Goal: Task Accomplishment & Management: Use online tool/utility

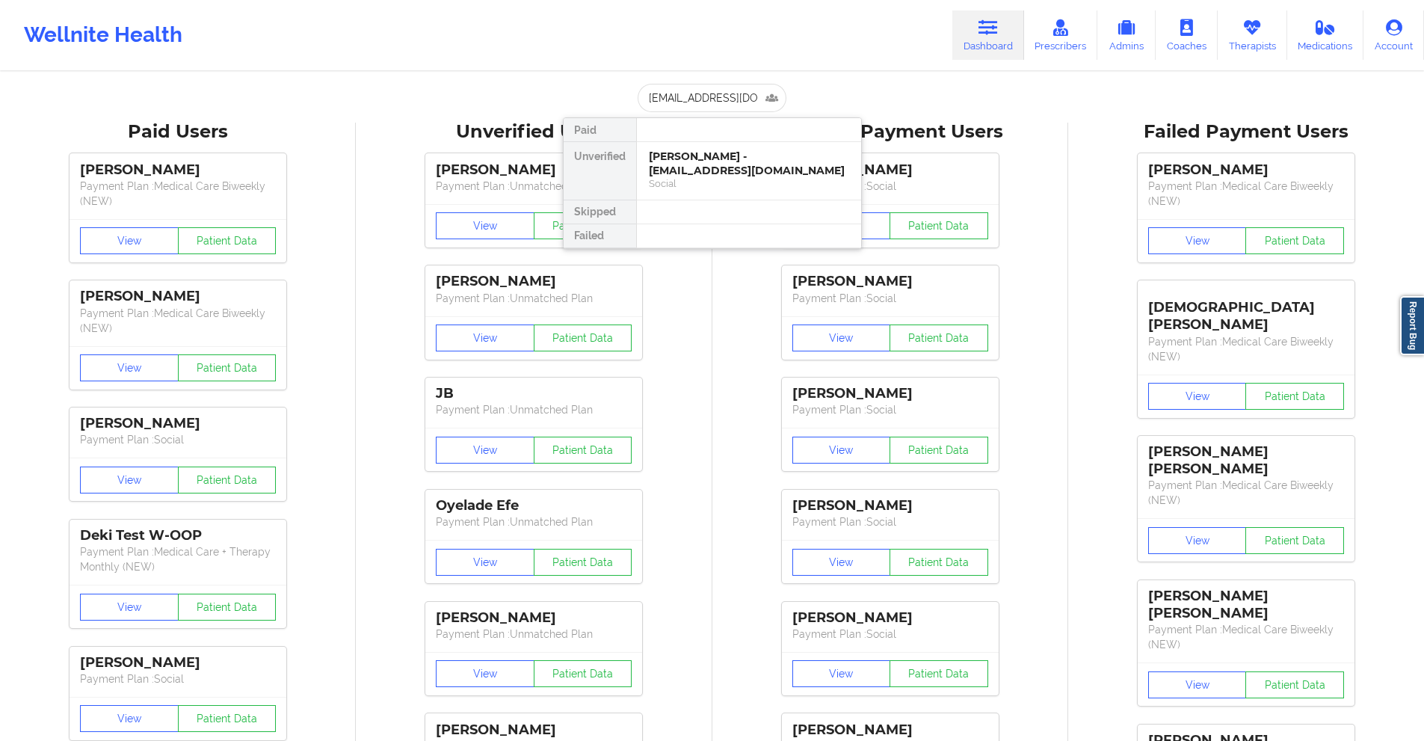
type input "[EMAIL_ADDRESS][DOMAIN_NAME]"
click at [730, 156] on div "[PERSON_NAME] - [EMAIL_ADDRESS][DOMAIN_NAME]" at bounding box center [749, 164] width 200 height 28
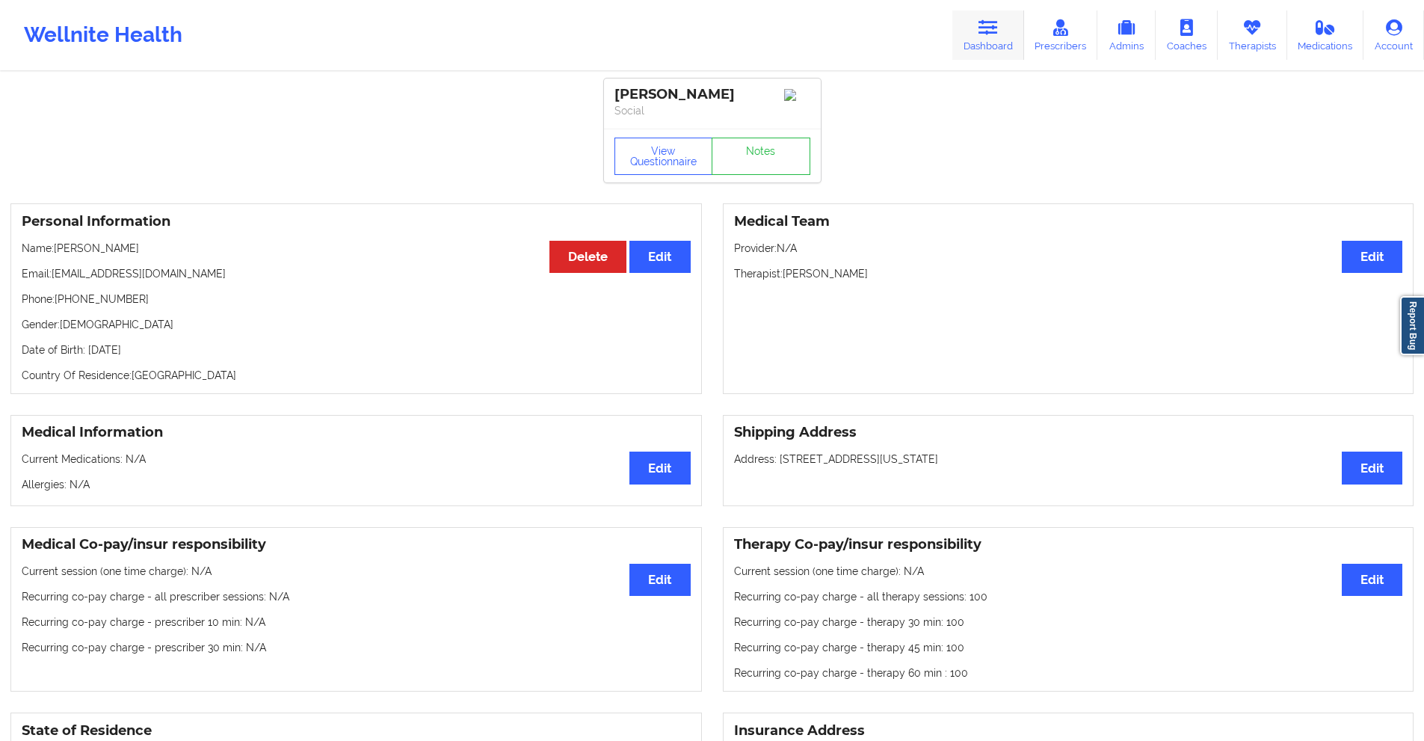
click at [978, 25] on link "Dashboard" at bounding box center [989, 34] width 72 height 49
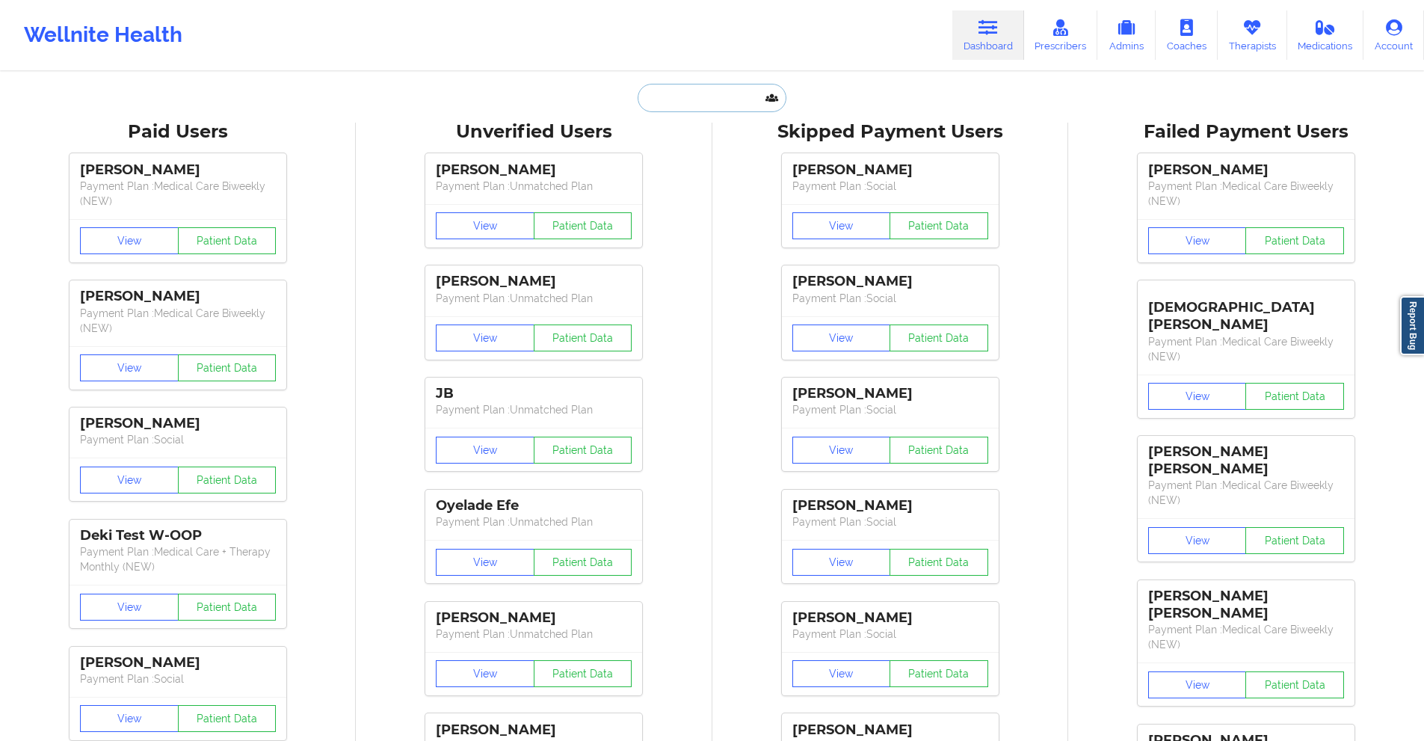
click at [738, 103] on input "text" at bounding box center [712, 98] width 148 height 28
paste input "[PERSON_NAME][EMAIL_ADDRESS][DOMAIN_NAME]"
type input "[PERSON_NAME][EMAIL_ADDRESS][DOMAIN_NAME]"
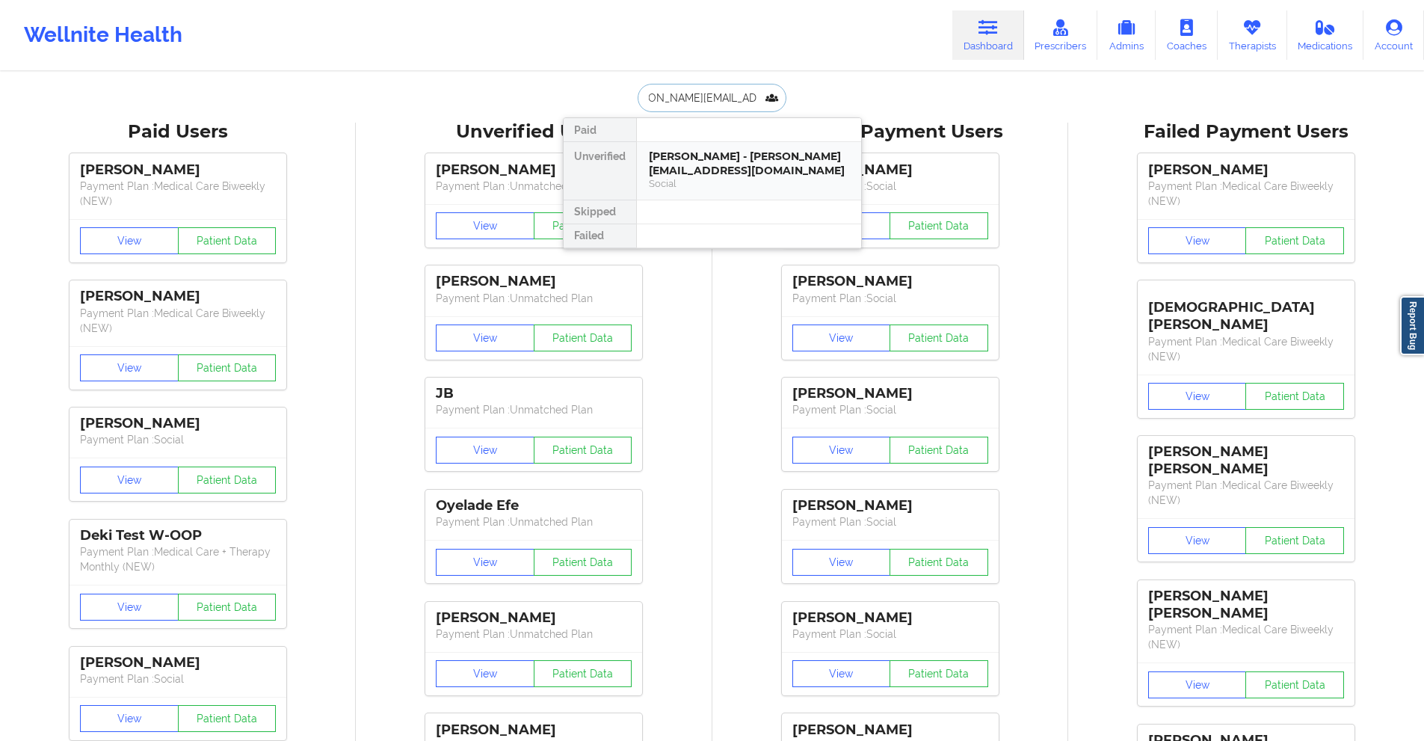
click at [722, 173] on div "[PERSON_NAME] - [PERSON_NAME][EMAIL_ADDRESS][DOMAIN_NAME]" at bounding box center [749, 164] width 200 height 28
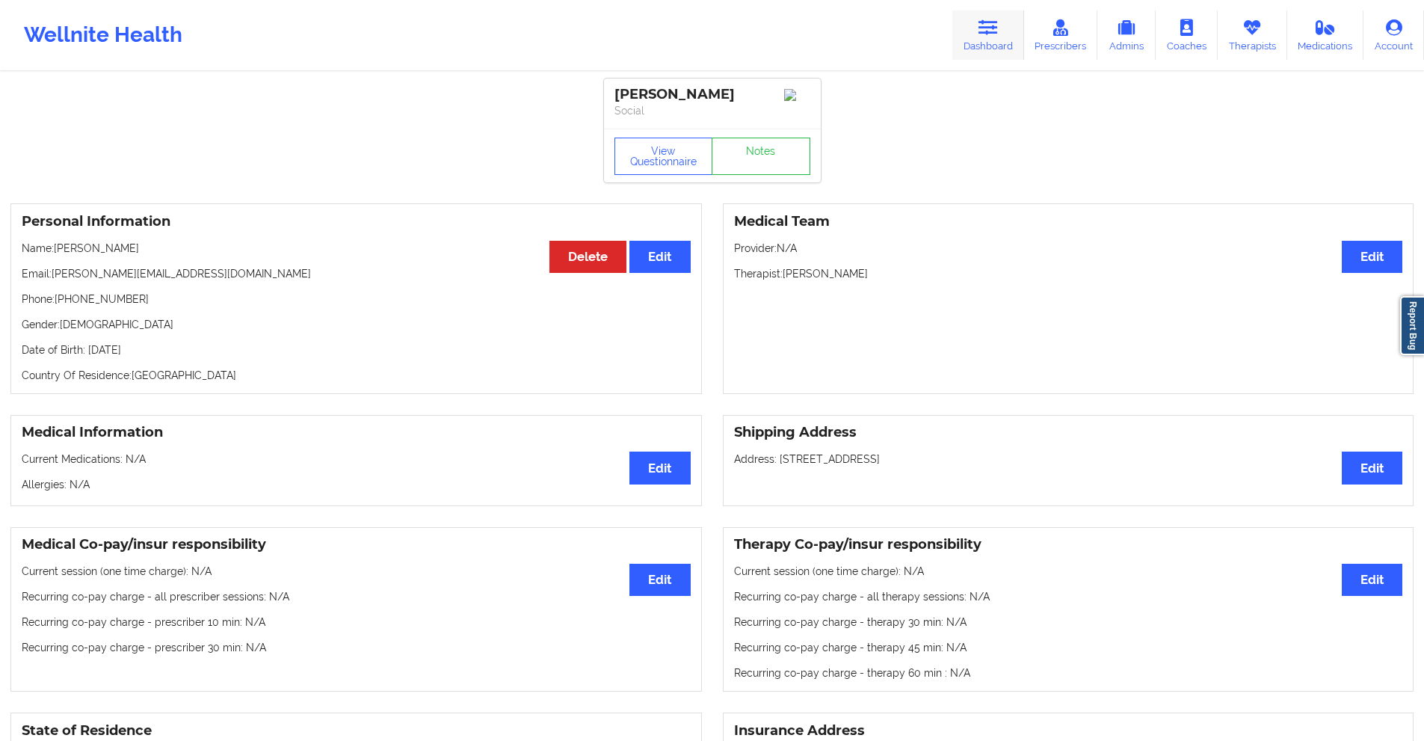
click at [998, 24] on icon at bounding box center [988, 27] width 19 height 16
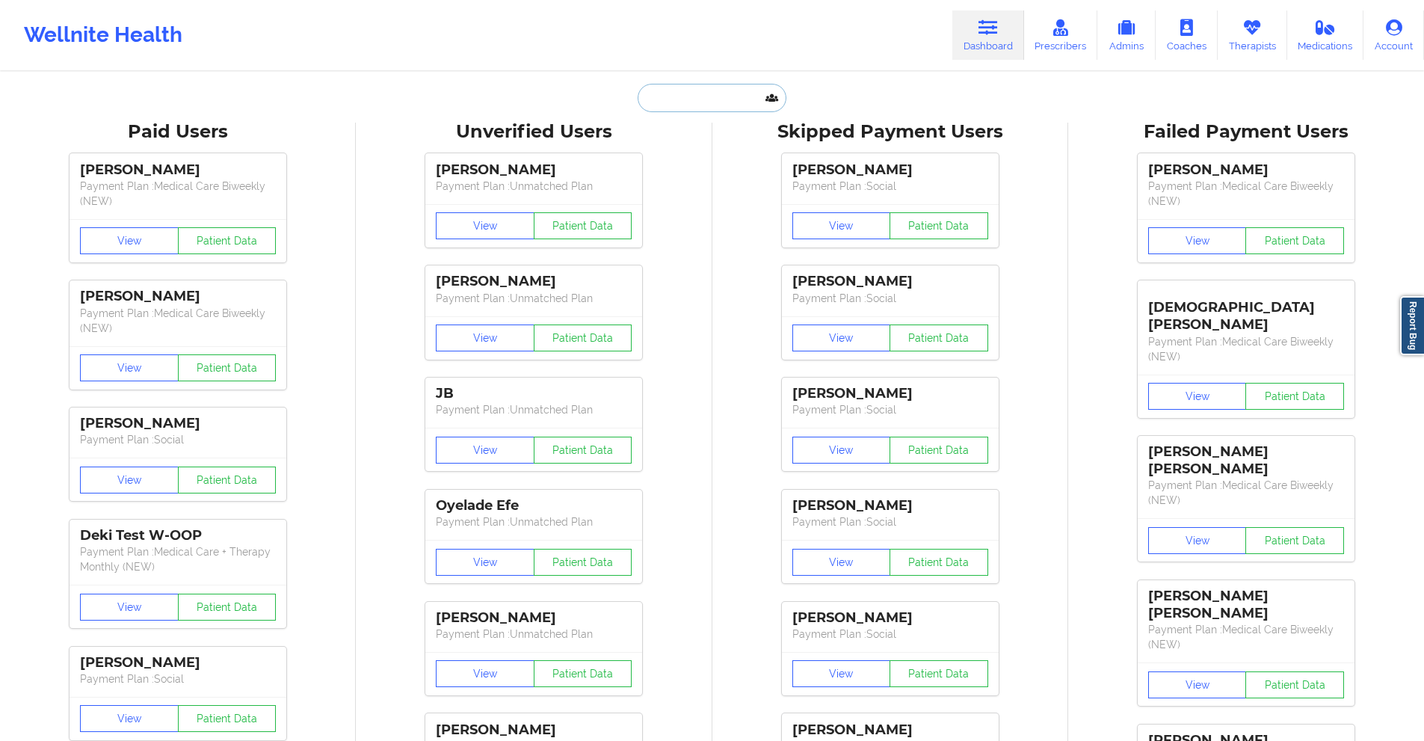
click at [721, 94] on input "text" at bounding box center [712, 98] width 148 height 28
paste input "According to Billing, THE CLIENT HAS $50 COPAY Are we in-network with the provi…"
type input "According to Billing, THE CLIENT HAS $50 COPAY Are we in-network with the provi…"
paste input "[EMAIL_ADDRESS][DOMAIN_NAME]"
type input "[EMAIL_ADDRESS][DOMAIN_NAME]"
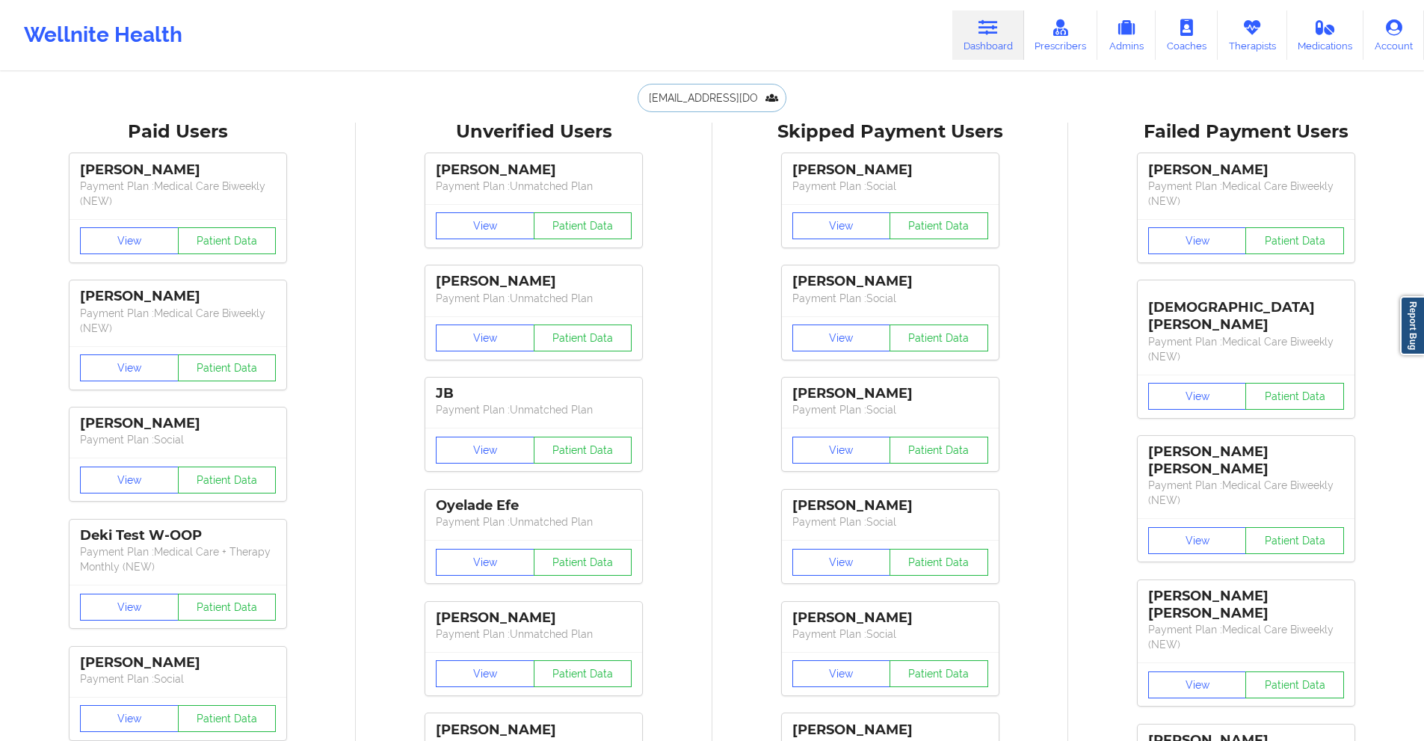
scroll to position [0, 15]
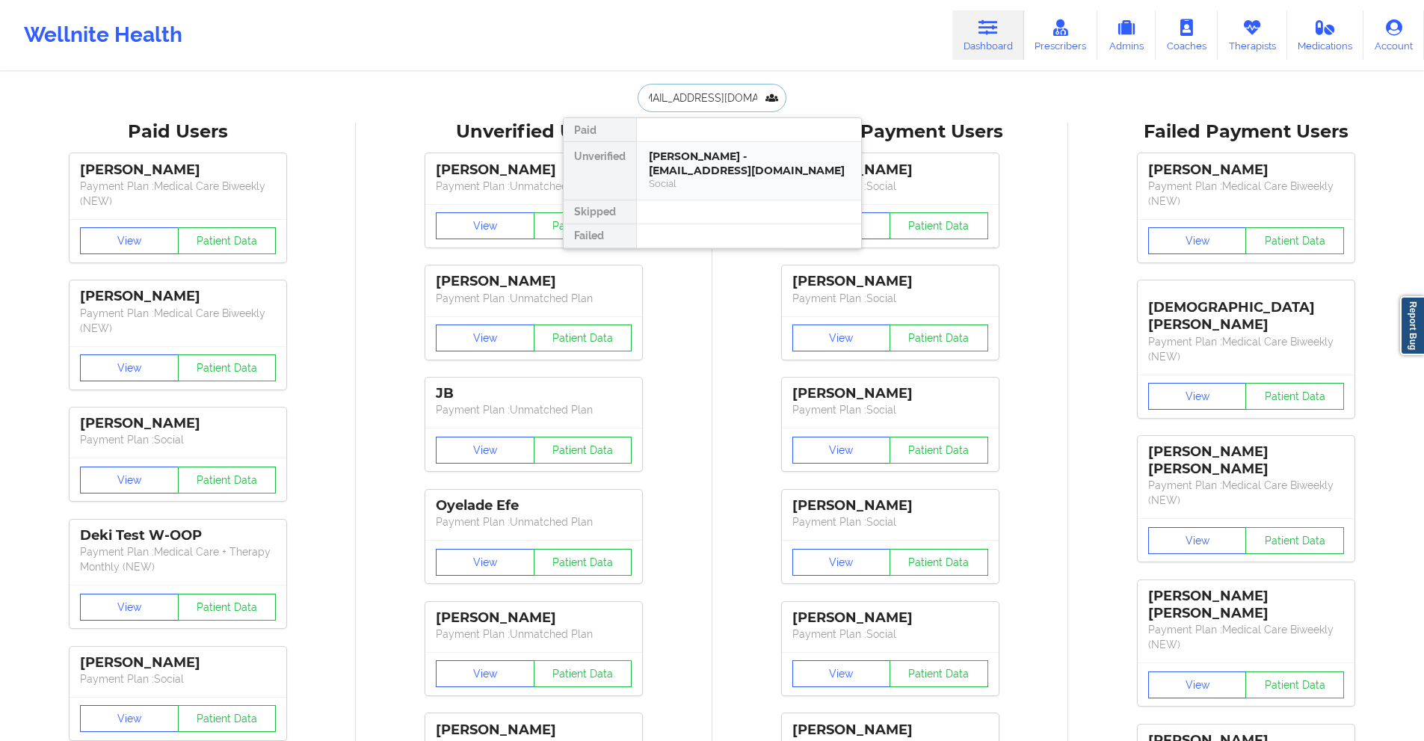
click at [716, 175] on div "[PERSON_NAME] - [EMAIL_ADDRESS][DOMAIN_NAME]" at bounding box center [749, 164] width 200 height 28
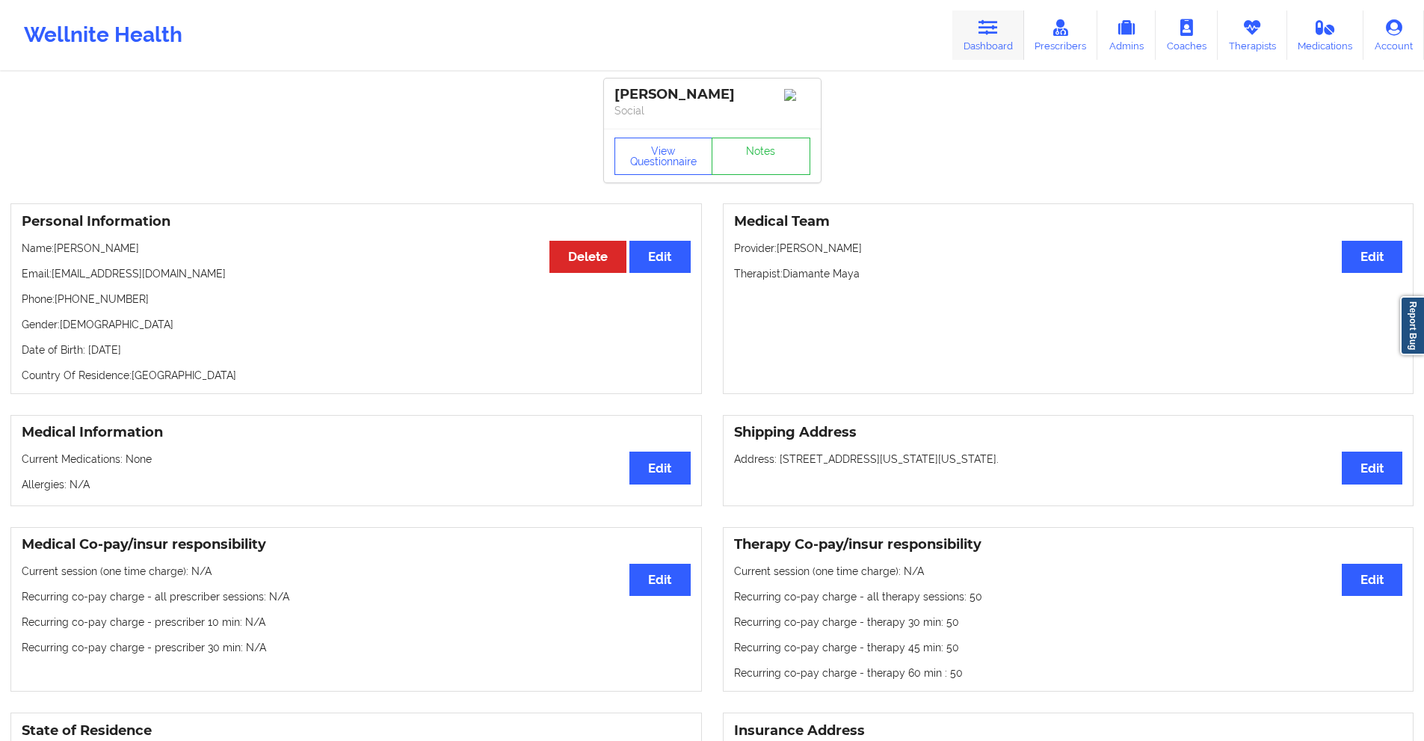
click at [983, 29] on icon at bounding box center [988, 27] width 19 height 16
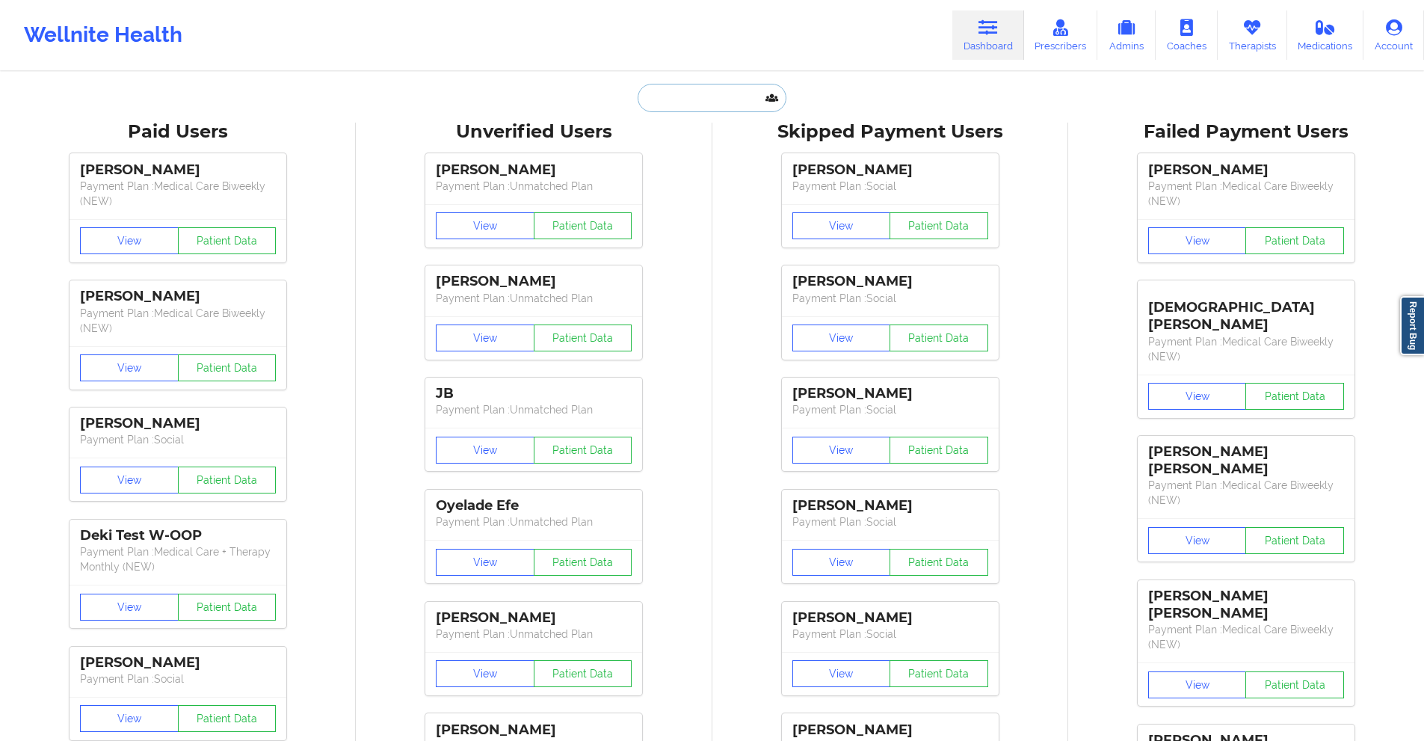
click at [733, 100] on input "text" at bounding box center [712, 98] width 148 height 28
paste input "[EMAIL_ADDRESS][DOMAIN_NAME]"
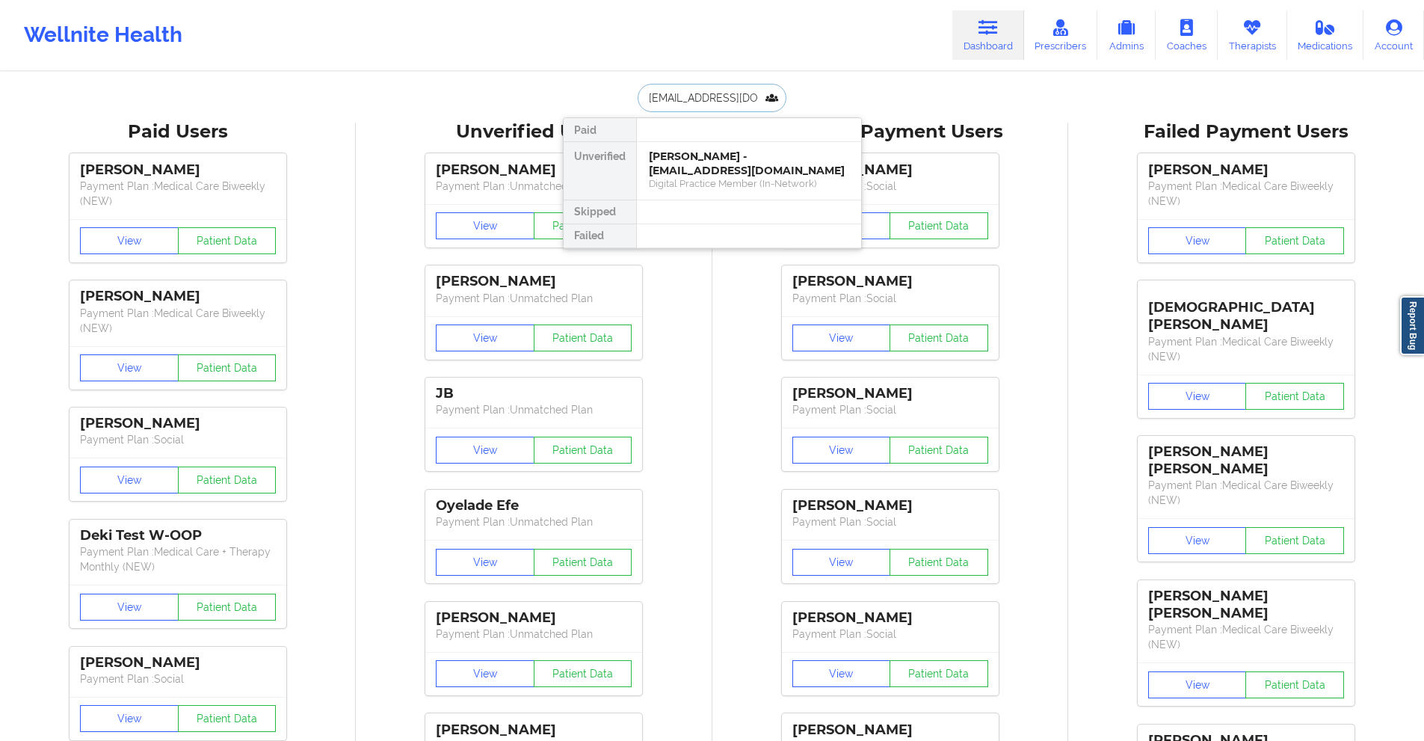
click at [727, 98] on input "[EMAIL_ADDRESS][DOMAIN_NAME]" at bounding box center [712, 98] width 148 height 28
paste input "[EMAIL_ADDRESS]"
click at [731, 105] on input "[EMAIL_ADDRESS][DOMAIN_NAME]" at bounding box center [712, 98] width 148 height 28
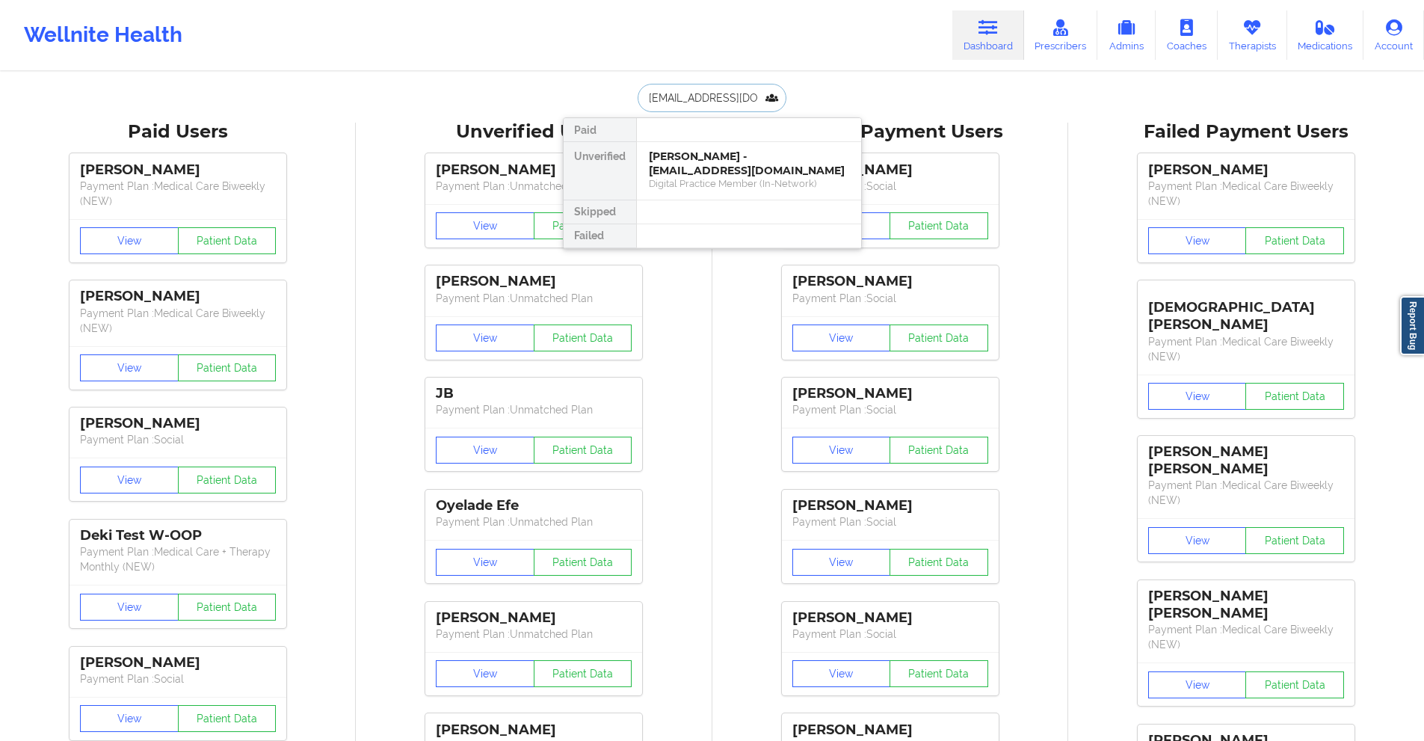
click at [731, 105] on input "[EMAIL_ADDRESS][DOMAIN_NAME]" at bounding box center [712, 98] width 148 height 28
paste input "torigrant11"
type input "[EMAIL_ADDRESS][DOMAIN_NAME]"
